Goal: Complete application form: Complete application form

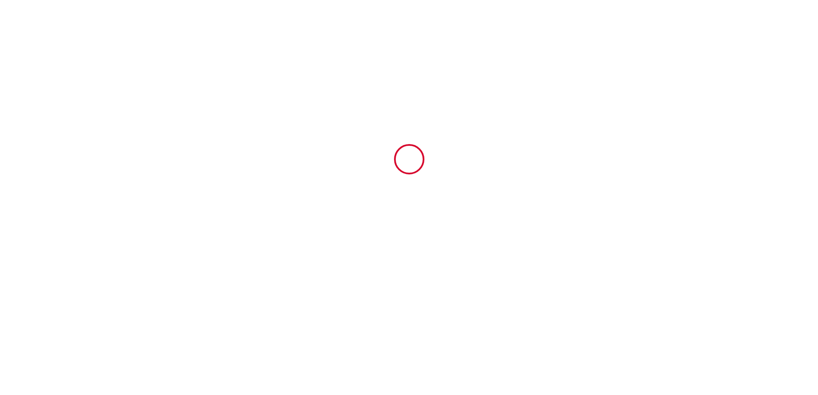
type input "6676424"
type input "[PERSON_NAME] *** AVEC COUR PROCHE PLAGE ET [GEOGRAPHIC_DATA][PERSON_NAME]"
type input "8 bis le fief buchet"
type input "17220"
type input "[GEOGRAPHIC_DATA]"
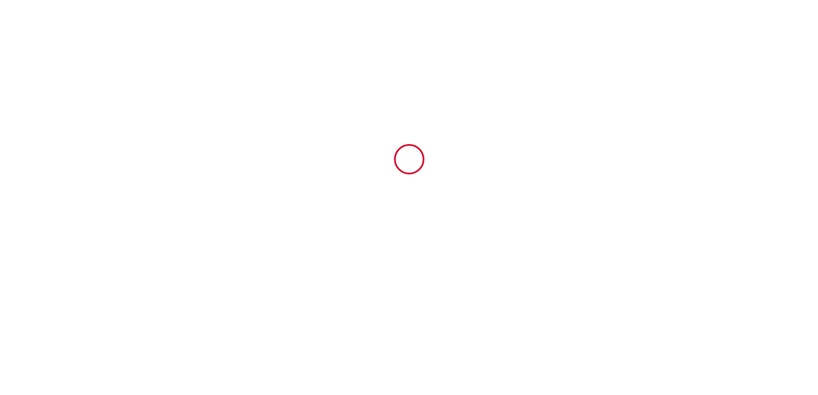
type input "[GEOGRAPHIC_DATA]"
type input "[DATE]"
type input "2"
type input "0"
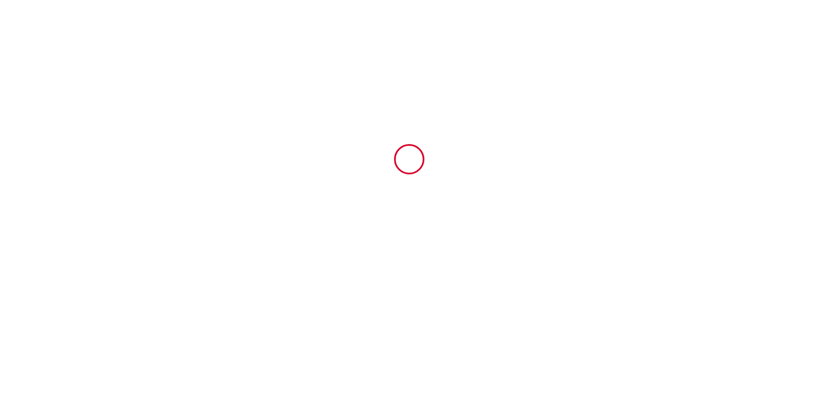
type input "500"
type input "438.4"
type input "[PERSON_NAME]"
type input "8 le fief buchet"
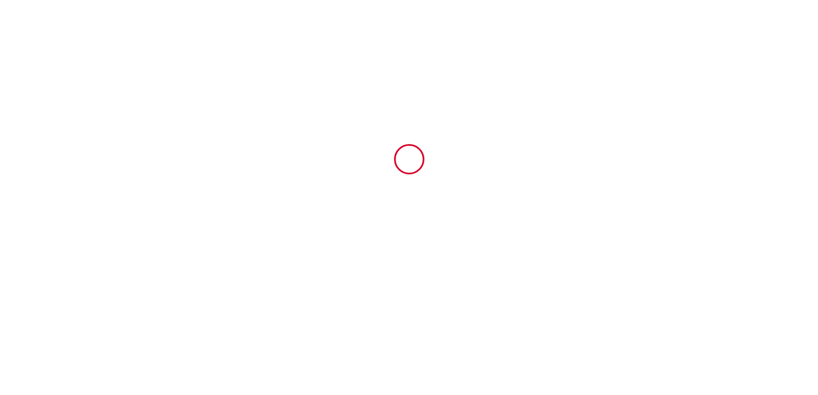
type input "17220"
type input "[GEOGRAPHIC_DATA]"
type input "[EMAIL_ADDRESS][DOMAIN_NAME]"
type input "[PERSON_NAME]"
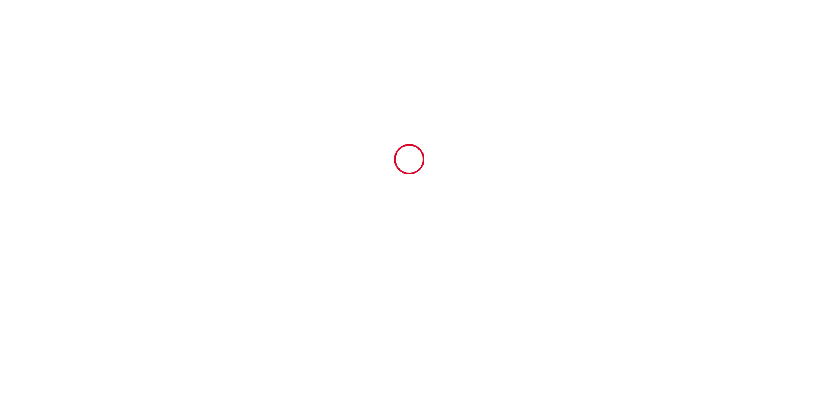
type input "CUVELIER"
type input "[STREET_ADDRESS]"
type input "49300"
type input "CHOLET"
type input "[EMAIL_ADDRESS][DOMAIN_NAME]"
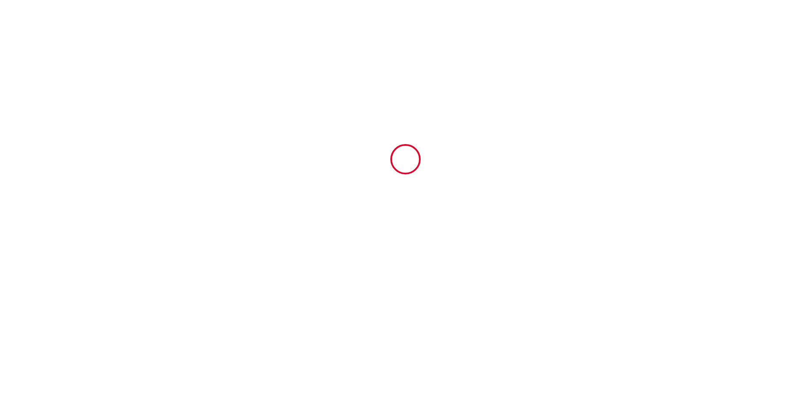
type input "[PHONE_NUMBER]"
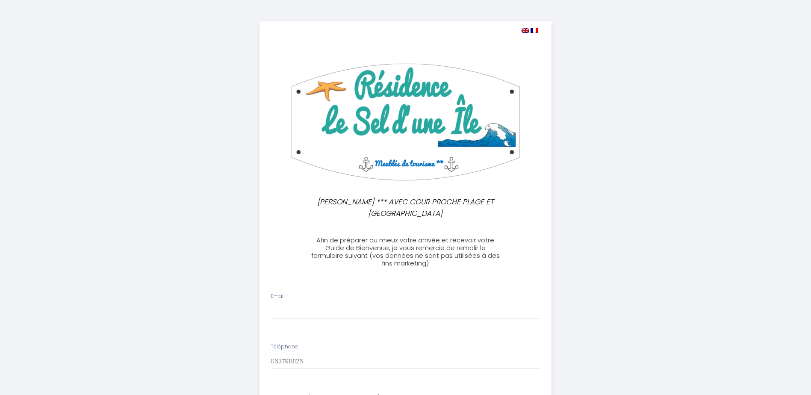
select select
click at [284, 312] on input "Email" at bounding box center [406, 311] width 270 height 15
type input "[EMAIL_ADDRESS][DOMAIN_NAME]"
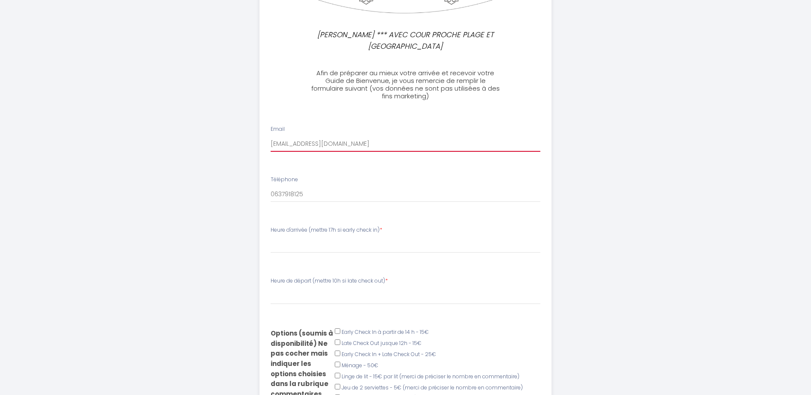
scroll to position [171, 0]
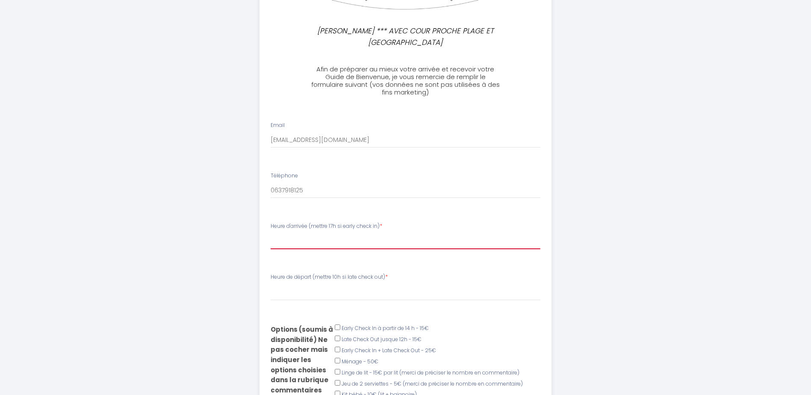
click at [300, 241] on select "16:00 16:30 17:00 17:30 18:00 18:30 19:00 19:30 20:00" at bounding box center [406, 241] width 270 height 16
select select "17:00"
click at [271, 233] on select "16:00 16:30 17:00 17:30 18:00 18:30 19:00 19:30 20:00" at bounding box center [406, 241] width 270 height 16
click at [283, 294] on select "00:00 00:30 01:00 01:30 02:00 02:30 03:00 03:30 04:00 04:30 05:00 05:30 06:00 0…" at bounding box center [406, 292] width 270 height 16
select select "10:00"
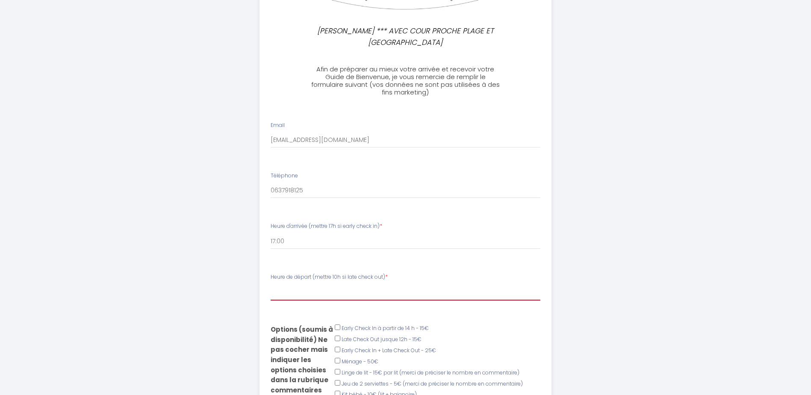
click at [271, 284] on select "00:00 00:30 01:00 01:30 02:00 02:30 03:00 03:30 04:00 04:30 05:00 05:30 06:00 0…" at bounding box center [406, 292] width 270 height 16
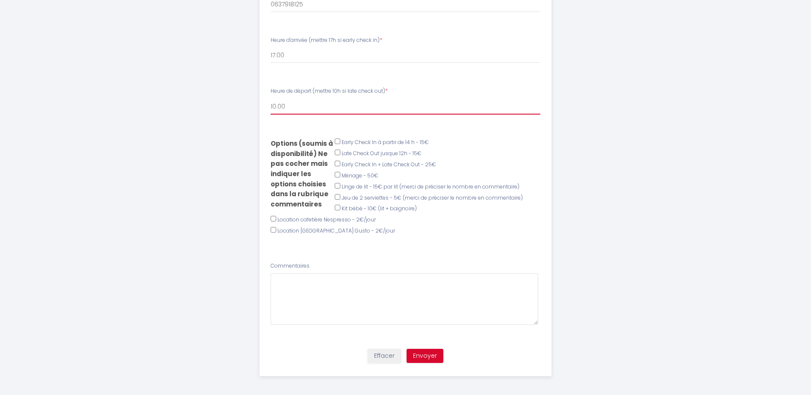
scroll to position [360, 0]
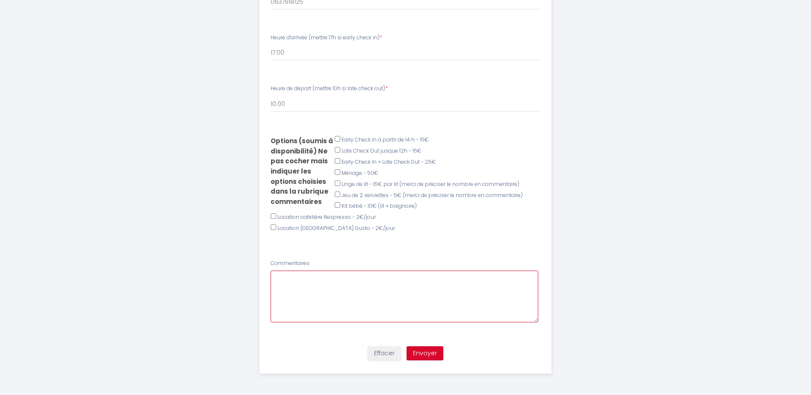
click at [427, 279] on textarea at bounding box center [405, 297] width 268 height 52
type textarea "V"
click at [497, 285] on textarea "comme convenu téléphoniquement, vous nous offrez le linge et maintenez le prix …" at bounding box center [405, 297] width 268 height 52
drag, startPoint x: 388, startPoint y: 276, endPoint x: 310, endPoint y: 285, distance: 79.2
click at [310, 285] on textarea "comme convenu téléphoniquement, vous nous offrez le linge et maintenez le prix …" at bounding box center [405, 297] width 268 height 52
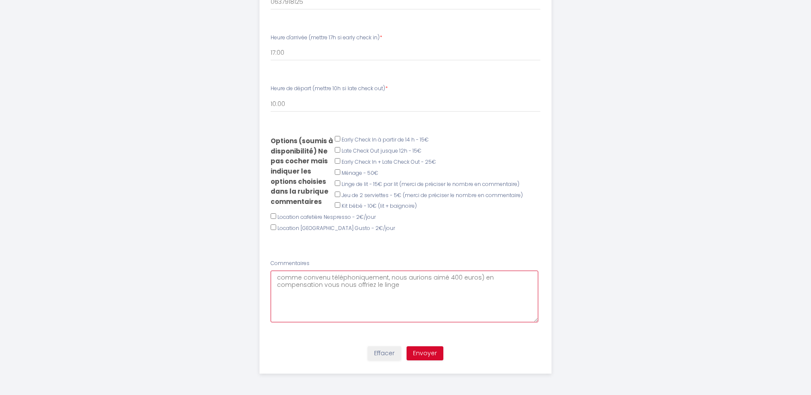
click at [476, 279] on textarea "comme convenu téléphoniquement, nous aurions aimé 400 euros) en compensation vo…" at bounding box center [405, 297] width 268 height 52
click at [472, 284] on textarea "comme convenu téléphoniquement, nous aurions aimé 400 euros au lieu des 423 eur…" at bounding box center [405, 297] width 268 height 52
type textarea "comme convenu téléphoniquement, nous aurions aimé 400 euros au lieu des 423 eur…"
click at [429, 355] on button "Envoyer" at bounding box center [425, 353] width 37 height 15
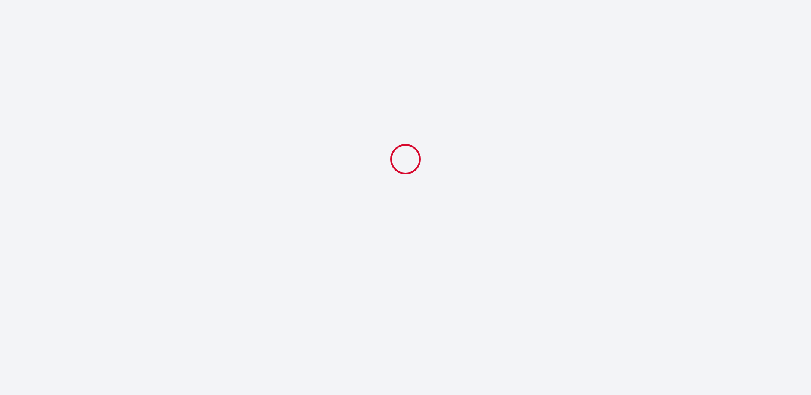
scroll to position [0, 0]
select select "17:00"
select select "10:00"
